Goal: Task Accomplishment & Management: Manage account settings

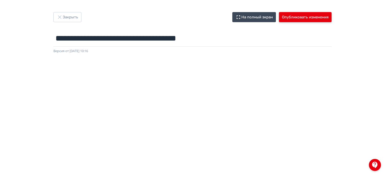
click at [301, 15] on button "Опубликовать изменения" at bounding box center [305, 17] width 53 height 10
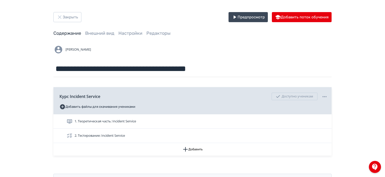
drag, startPoint x: 204, startPoint y: 52, endPoint x: 62, endPoint y: 1, distance: 150.9
click at [204, 52] on div "[PERSON_NAME]" at bounding box center [192, 50] width 278 height 10
click at [81, 18] on button "Закрыть" at bounding box center [67, 17] width 28 height 10
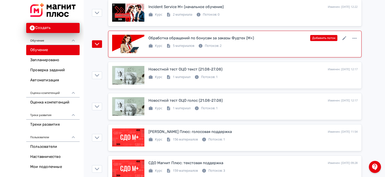
scroll to position [126, 0]
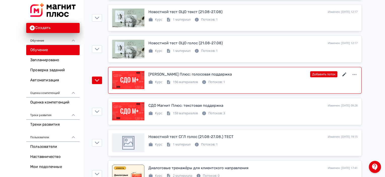
click at [345, 75] on icon at bounding box center [345, 75] width 6 height 6
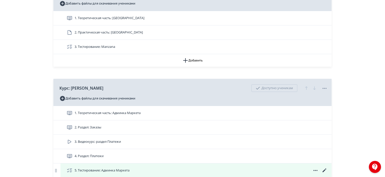
scroll to position [883, 0]
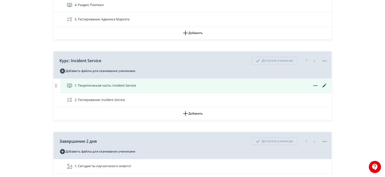
click at [323, 85] on icon at bounding box center [325, 86] width 6 height 6
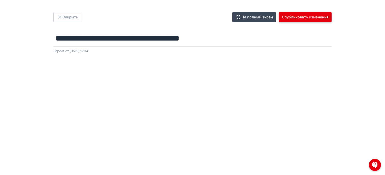
click at [299, 21] on button "Опубликовать изменения" at bounding box center [305, 17] width 53 height 10
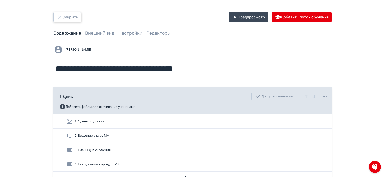
click at [66, 19] on button "Закрыть" at bounding box center [67, 17] width 28 height 10
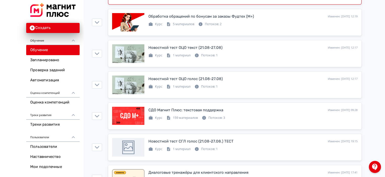
scroll to position [151, 0]
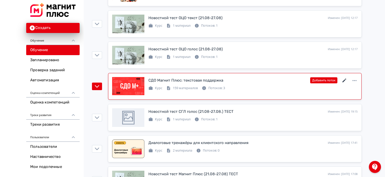
click at [343, 82] on icon at bounding box center [345, 81] width 6 height 6
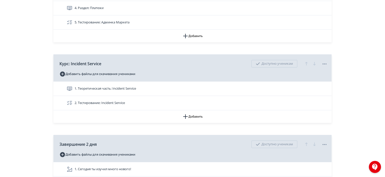
scroll to position [908, 0]
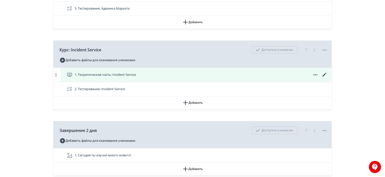
click at [323, 72] on icon at bounding box center [325, 75] width 6 height 6
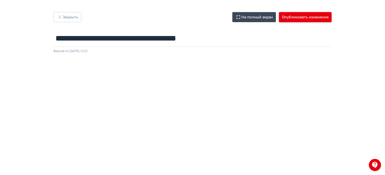
click at [300, 16] on button "Опубликовать изменения" at bounding box center [305, 17] width 53 height 10
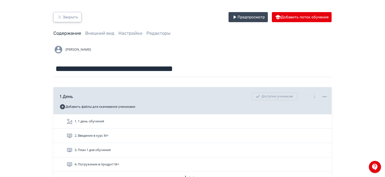
click at [73, 20] on button "Закрыть" at bounding box center [67, 17] width 28 height 10
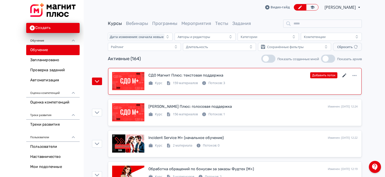
click at [345, 73] on icon at bounding box center [345, 76] width 6 height 6
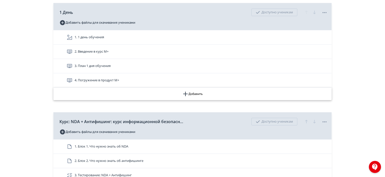
scroll to position [76, 0]
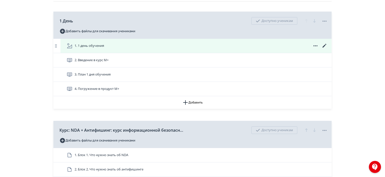
click at [324, 43] on icon at bounding box center [325, 46] width 6 height 6
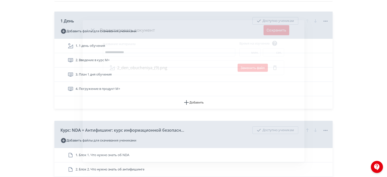
click at [372, 52] on div "**********" at bounding box center [193, 88] width 387 height 177
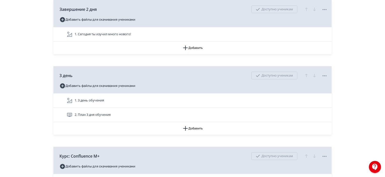
scroll to position [1009, 0]
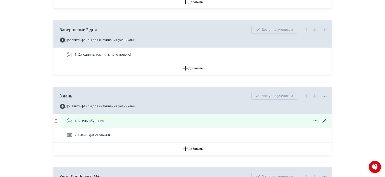
click at [325, 121] on icon at bounding box center [325, 121] width 6 height 6
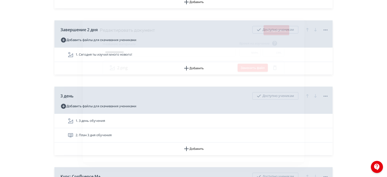
click at [246, 64] on button "Заменить файл" at bounding box center [253, 68] width 30 height 8
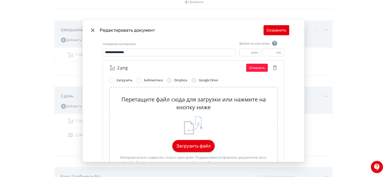
click at [201, 147] on button "Загрузить файл" at bounding box center [193, 146] width 42 height 12
click at [90, 30] on icon "Modal" at bounding box center [93, 30] width 6 height 6
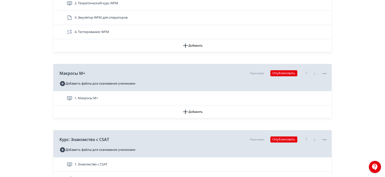
scroll to position [3142, 0]
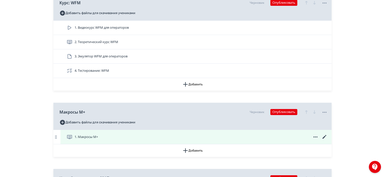
click at [325, 135] on icon at bounding box center [325, 137] width 4 height 4
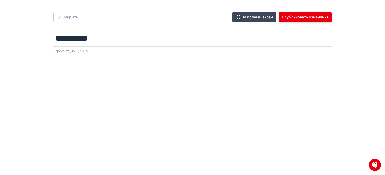
click at [314, 14] on button "Опубликовать изменения" at bounding box center [305, 17] width 53 height 10
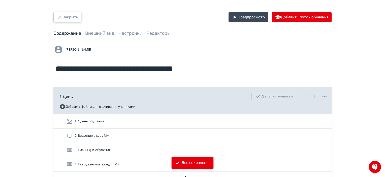
click at [76, 16] on button "Закрыть" at bounding box center [67, 17] width 28 height 10
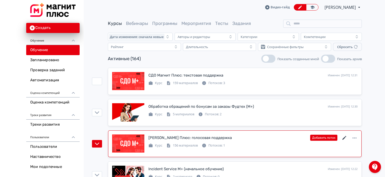
click at [343, 137] on icon at bounding box center [345, 138] width 6 height 6
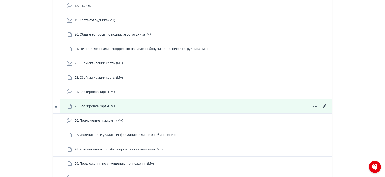
scroll to position [1437, 0]
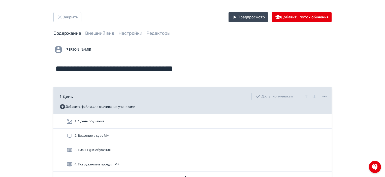
scroll to position [3117, 0]
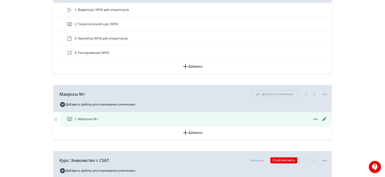
click at [324, 116] on icon at bounding box center [325, 119] width 6 height 6
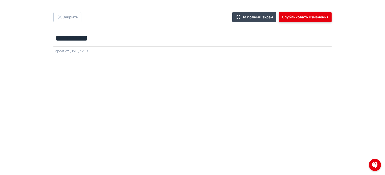
click at [304, 14] on button "Опубликовать изменения" at bounding box center [305, 17] width 53 height 10
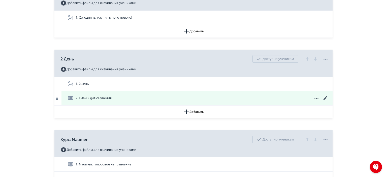
scroll to position [504, 0]
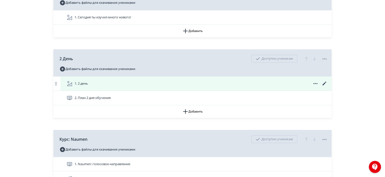
click at [325, 84] on icon at bounding box center [325, 84] width 6 height 6
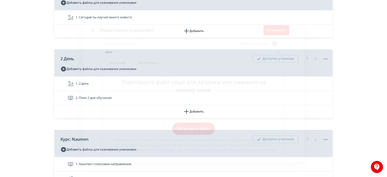
click at [204, 132] on button "Загрузить файл" at bounding box center [193, 129] width 42 height 12
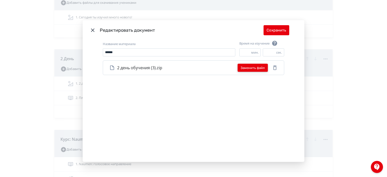
click at [250, 68] on button "Заменить файл" at bounding box center [253, 68] width 30 height 8
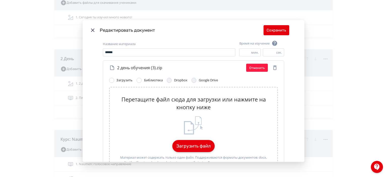
click at [202, 144] on button "Загрузить файл" at bounding box center [193, 146] width 42 height 12
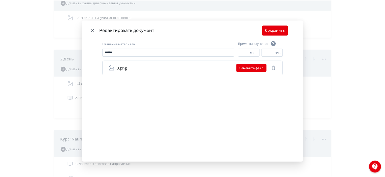
scroll to position [0, 0]
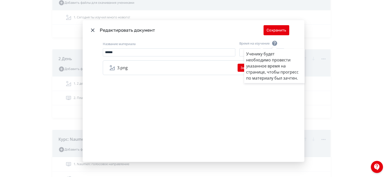
click at [273, 29] on div "Ученику будет необходимо провести указанное время на странице, чтобы прогресс п…" at bounding box center [193, 88] width 387 height 177
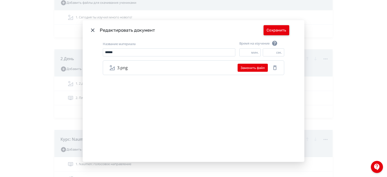
click at [283, 32] on button "Сохранить" at bounding box center [277, 30] width 26 height 10
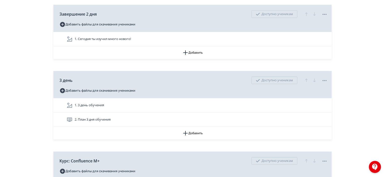
scroll to position [1034, 0]
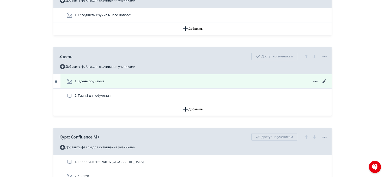
click at [325, 82] on icon at bounding box center [325, 81] width 6 height 6
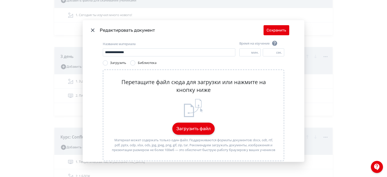
click at [200, 124] on button "Загрузить файл" at bounding box center [193, 129] width 42 height 12
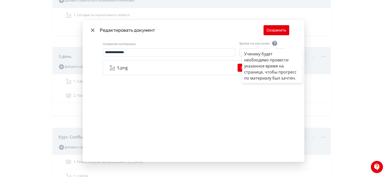
click at [278, 33] on div "Ученику будет необходимо провести указанное время на странице, чтобы прогресс п…" at bounding box center [193, 88] width 387 height 177
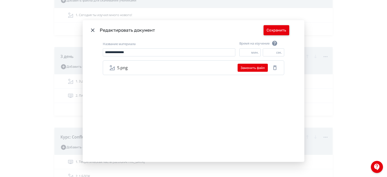
click at [278, 33] on button "Сохранить" at bounding box center [277, 30] width 26 height 10
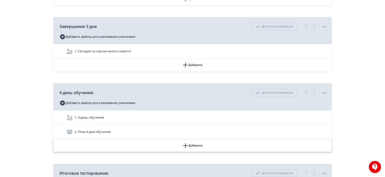
scroll to position [2723, 0]
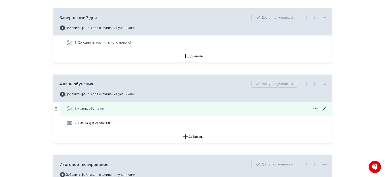
click at [325, 106] on icon at bounding box center [325, 109] width 6 height 6
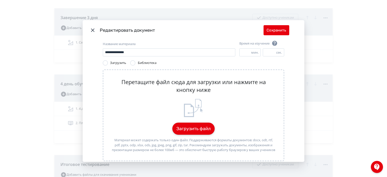
click at [194, 132] on button "Загрузить файл" at bounding box center [193, 129] width 42 height 12
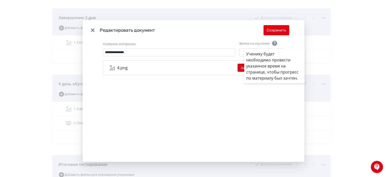
click at [280, 30] on div "Ученику будет необходимо провести указанное время на странице, чтобы прогресс п…" at bounding box center [193, 88] width 387 height 177
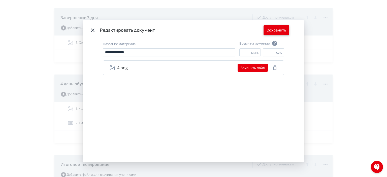
click at [279, 31] on button "Сохранить" at bounding box center [277, 30] width 26 height 10
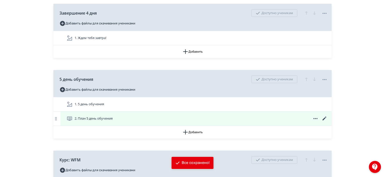
scroll to position [2950, 0]
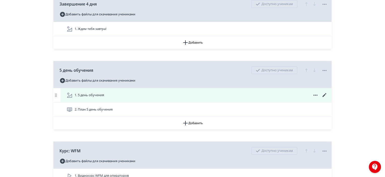
click at [325, 93] on icon at bounding box center [325, 95] width 4 height 4
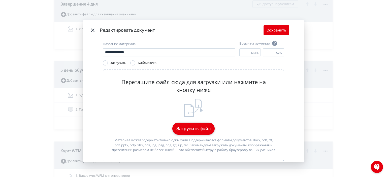
click at [185, 131] on button "Загрузить файл" at bounding box center [193, 129] width 42 height 12
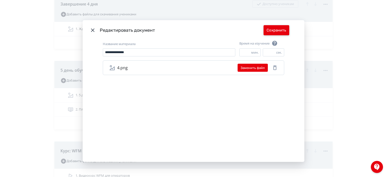
click at [272, 27] on button "Сохранить" at bounding box center [277, 30] width 26 height 10
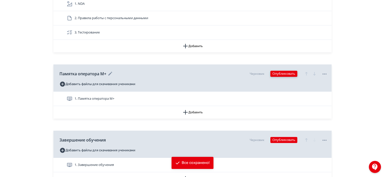
scroll to position [3424, 0]
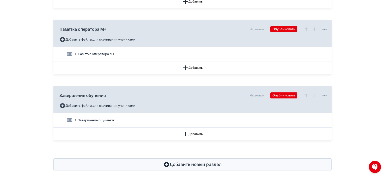
drag, startPoint x: 369, startPoint y: 144, endPoint x: 375, endPoint y: 146, distance: 5.8
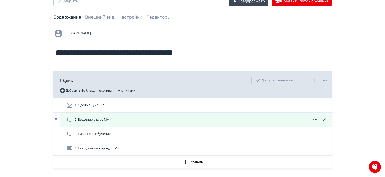
scroll to position [25, 0]
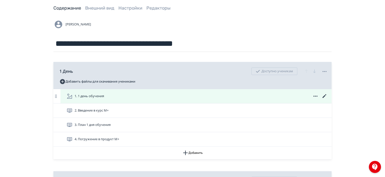
click at [325, 95] on icon at bounding box center [325, 96] width 6 height 6
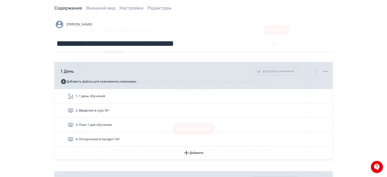
click at [182, 130] on button "Загрузить файл" at bounding box center [193, 129] width 42 height 12
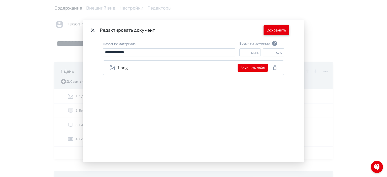
click at [272, 32] on button "Сохранить" at bounding box center [277, 30] width 26 height 10
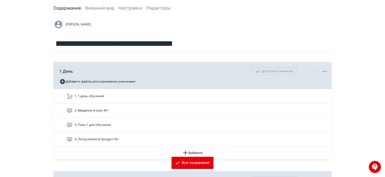
click at [248, 30] on div "**********" at bounding box center [192, 35] width 278 height 33
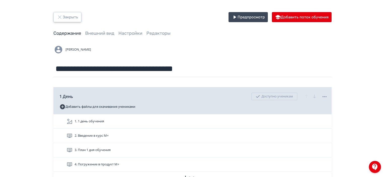
click at [72, 15] on button "Закрыть" at bounding box center [67, 17] width 28 height 10
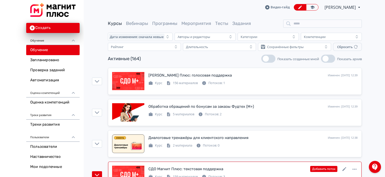
scroll to position [25, 0]
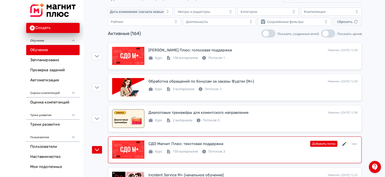
click at [343, 146] on icon at bounding box center [345, 144] width 6 height 6
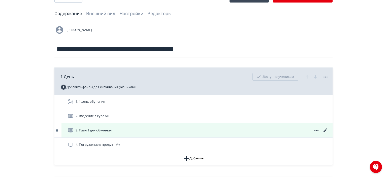
scroll to position [25, 0]
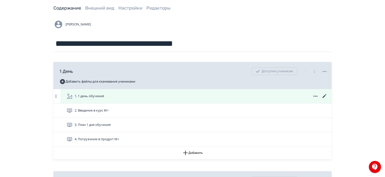
click at [326, 96] on icon at bounding box center [325, 96] width 6 height 6
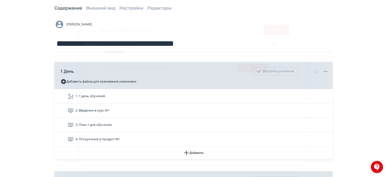
click at [243, 69] on button "Заменить файл" at bounding box center [253, 68] width 30 height 8
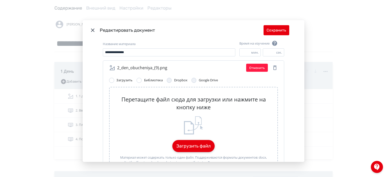
click at [189, 149] on button "Загрузить файл" at bounding box center [193, 146] width 42 height 12
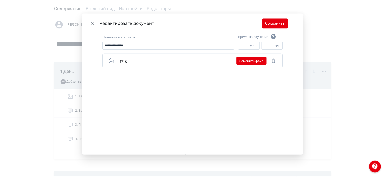
scroll to position [11, 0]
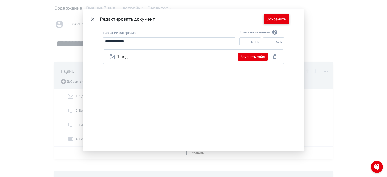
click at [276, 23] on button "Сохранить" at bounding box center [277, 19] width 26 height 10
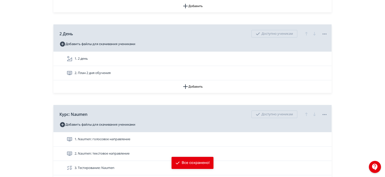
scroll to position [530, 0]
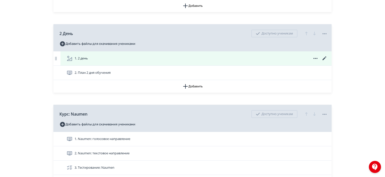
click at [326, 58] on icon at bounding box center [325, 58] width 6 height 6
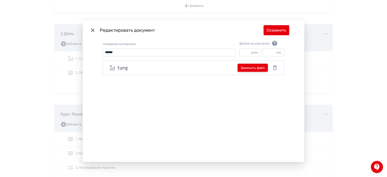
click at [254, 66] on button "Заменить файл" at bounding box center [253, 68] width 30 height 8
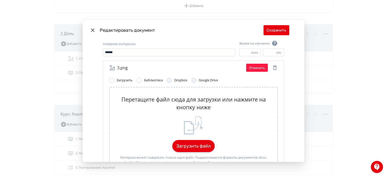
click at [179, 149] on button "Загрузить файл" at bounding box center [193, 146] width 42 height 12
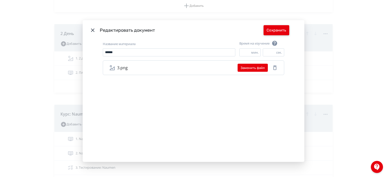
click at [280, 29] on button "Сохранить" at bounding box center [277, 30] width 26 height 10
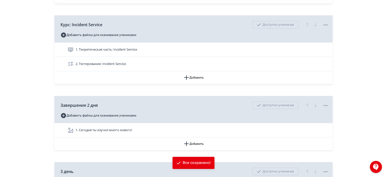
scroll to position [1034, 0]
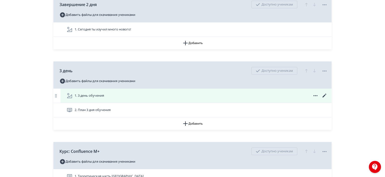
click at [324, 93] on icon at bounding box center [325, 96] width 6 height 6
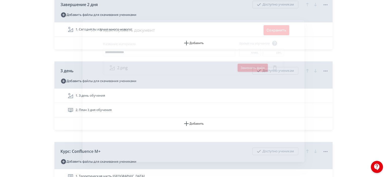
click at [252, 66] on button "Заменить файл" at bounding box center [253, 68] width 30 height 8
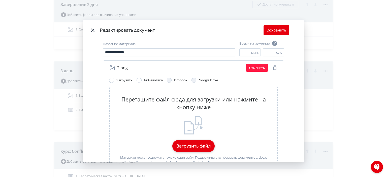
click at [181, 149] on button "Загрузить файл" at bounding box center [193, 146] width 42 height 12
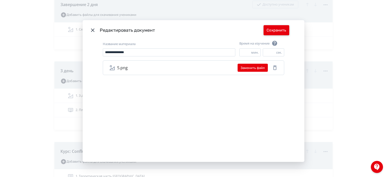
click at [277, 27] on button "Сохранить" at bounding box center [277, 30] width 26 height 10
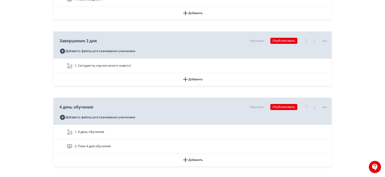
scroll to position [2774, 0]
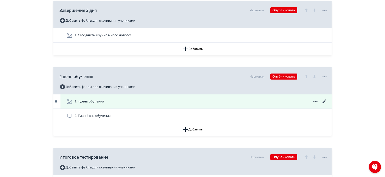
click at [324, 99] on icon at bounding box center [325, 102] width 6 height 6
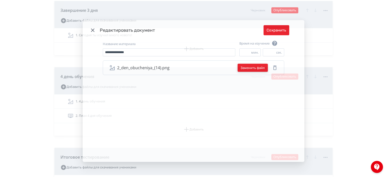
click at [248, 69] on button "Заменить файл" at bounding box center [253, 68] width 30 height 8
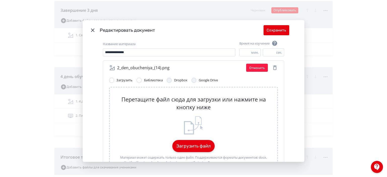
click at [186, 147] on button "Загрузить файл" at bounding box center [193, 146] width 42 height 12
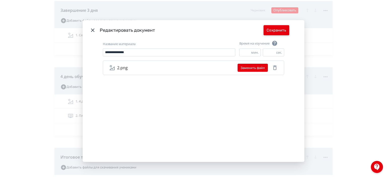
click at [279, 28] on button "Сохранить" at bounding box center [277, 30] width 26 height 10
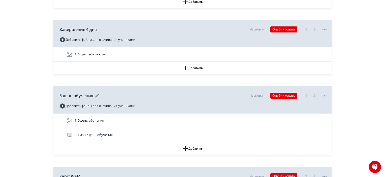
scroll to position [2976, 0]
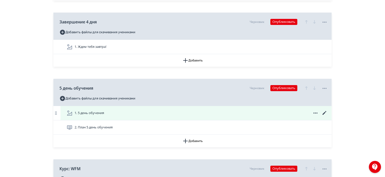
click at [324, 110] on icon at bounding box center [325, 113] width 6 height 6
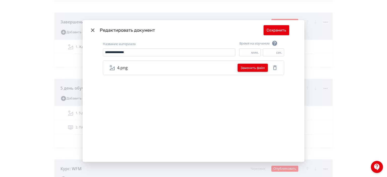
click at [239, 67] on button "Заменить файл" at bounding box center [253, 68] width 30 height 8
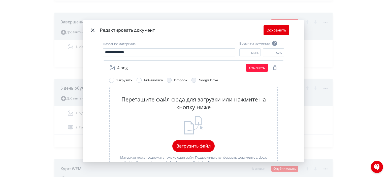
click at [214, 143] on div "Перетащите файл сюда для загрузки или нажмите на кнопку ниже Загрузить файл Мат…" at bounding box center [193, 135] width 169 height 97
click at [208, 144] on button "Загрузить файл" at bounding box center [193, 146] width 42 height 12
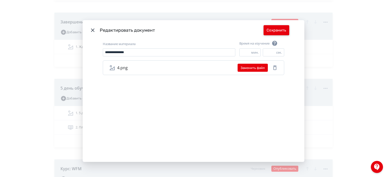
click at [277, 27] on button "Сохранить" at bounding box center [277, 30] width 26 height 10
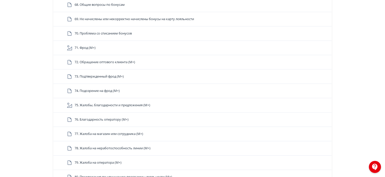
scroll to position [2219, 0]
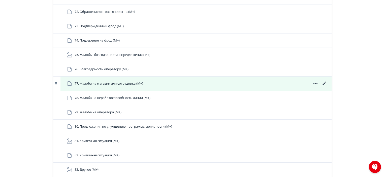
click at [316, 83] on icon at bounding box center [316, 83] width 4 height 1
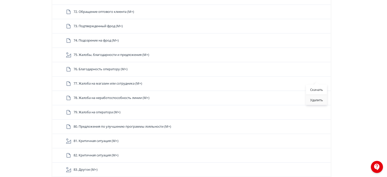
click at [314, 98] on div "Удалить" at bounding box center [316, 100] width 21 height 10
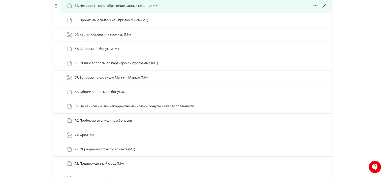
scroll to position [2093, 0]
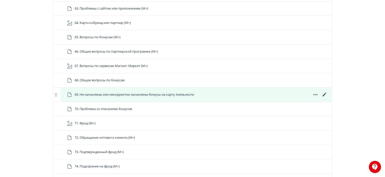
click at [161, 93] on span "69. Не начислены или некорректно начислены бонусы на карту лояльности" at bounding box center [135, 94] width 120 height 5
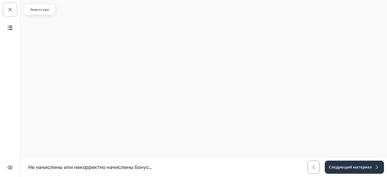
click at [14, 12] on button "Закрыть курс" at bounding box center [10, 9] width 13 height 13
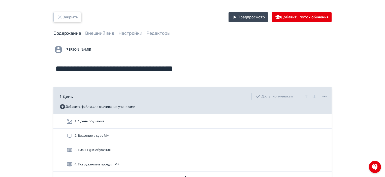
click at [71, 15] on button "Закрыть" at bounding box center [67, 17] width 28 height 10
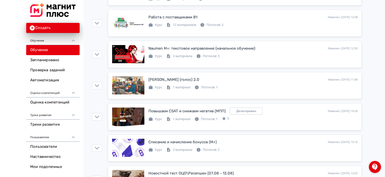
scroll to position [1467, 0]
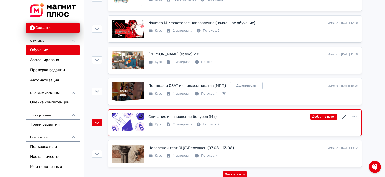
click at [345, 114] on icon at bounding box center [345, 117] width 6 height 6
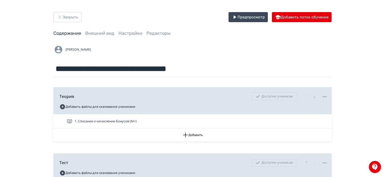
click at [147, 49] on div "[PERSON_NAME]" at bounding box center [192, 50] width 278 height 10
click at [60, 21] on button "Закрыть" at bounding box center [67, 17] width 28 height 10
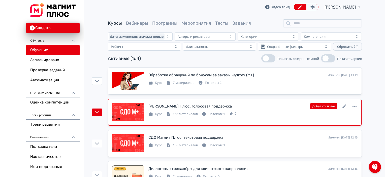
scroll to position [25, 0]
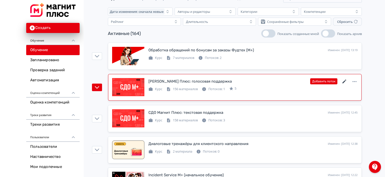
click at [346, 83] on icon at bounding box center [345, 82] width 6 height 6
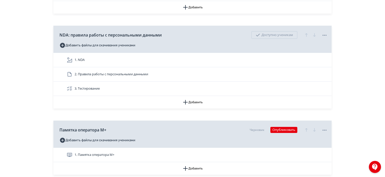
scroll to position [3298, 0]
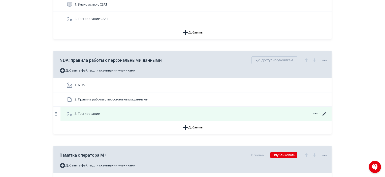
click at [323, 111] on icon at bounding box center [325, 114] width 6 height 6
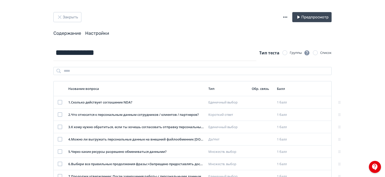
click at [100, 35] on link "Настройки" at bounding box center [97, 34] width 24 height 6
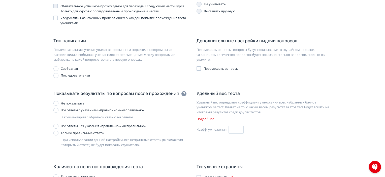
scroll to position [101, 0]
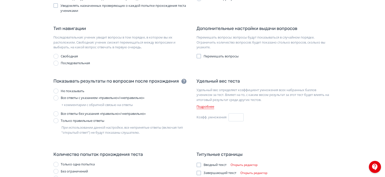
click at [87, 98] on div "Все ответы с указанием «правильно»/«неправильно»" at bounding box center [103, 98] width 84 height 5
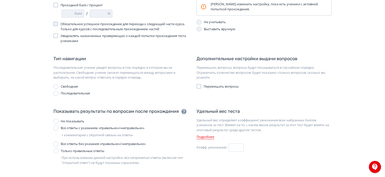
scroll to position [0, 0]
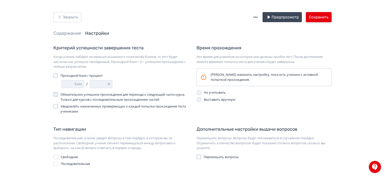
click at [314, 16] on button "Сохранить" at bounding box center [319, 17] width 26 height 10
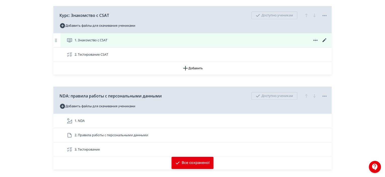
scroll to position [3293, 0]
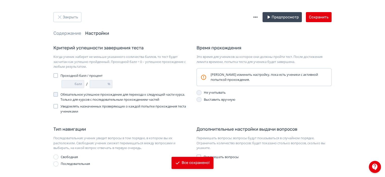
click at [75, 9] on div "Закрыть Предпросмотр Сохранить Содержание Настройки Критерий успешности заверше…" at bounding box center [192, 147] width 385 height 294
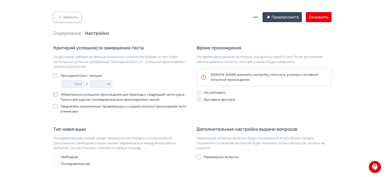
click at [75, 17] on button "Закрыть" at bounding box center [67, 17] width 28 height 10
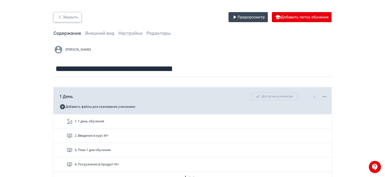
click at [80, 17] on button "Закрыть" at bounding box center [67, 17] width 28 height 10
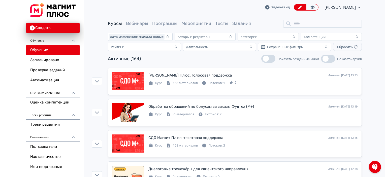
scroll to position [25, 0]
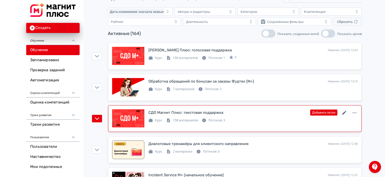
click at [345, 110] on icon at bounding box center [345, 113] width 6 height 6
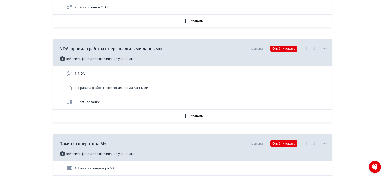
scroll to position [3347, 0]
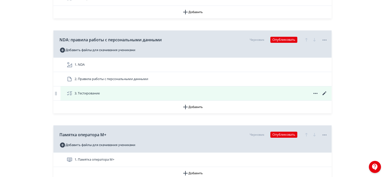
click at [325, 91] on icon at bounding box center [325, 94] width 6 height 6
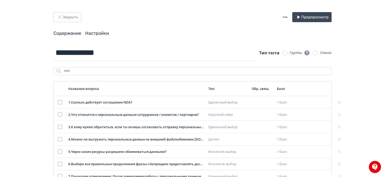
click at [103, 32] on link "Настройки" at bounding box center [97, 34] width 24 height 6
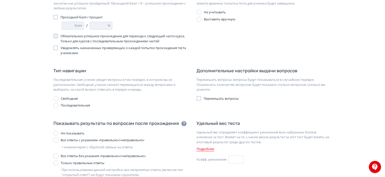
scroll to position [76, 0]
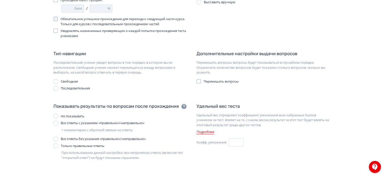
click at [68, 121] on div "Все ответы с указанием «правильно»/«неправильно»" at bounding box center [103, 123] width 84 height 5
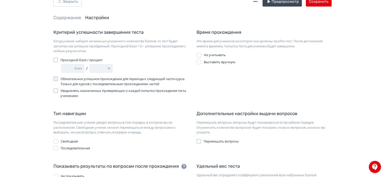
scroll to position [0, 0]
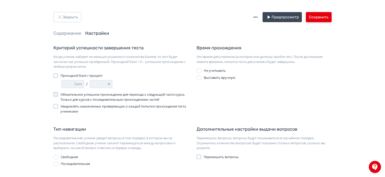
click at [319, 15] on button "Сохранить" at bounding box center [319, 17] width 26 height 10
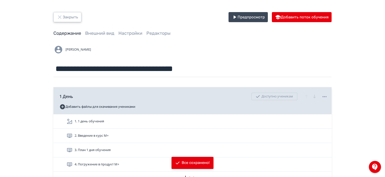
click at [63, 22] on button "Закрыть" at bounding box center [67, 17] width 28 height 10
